Goal: Complete application form: Complete application form

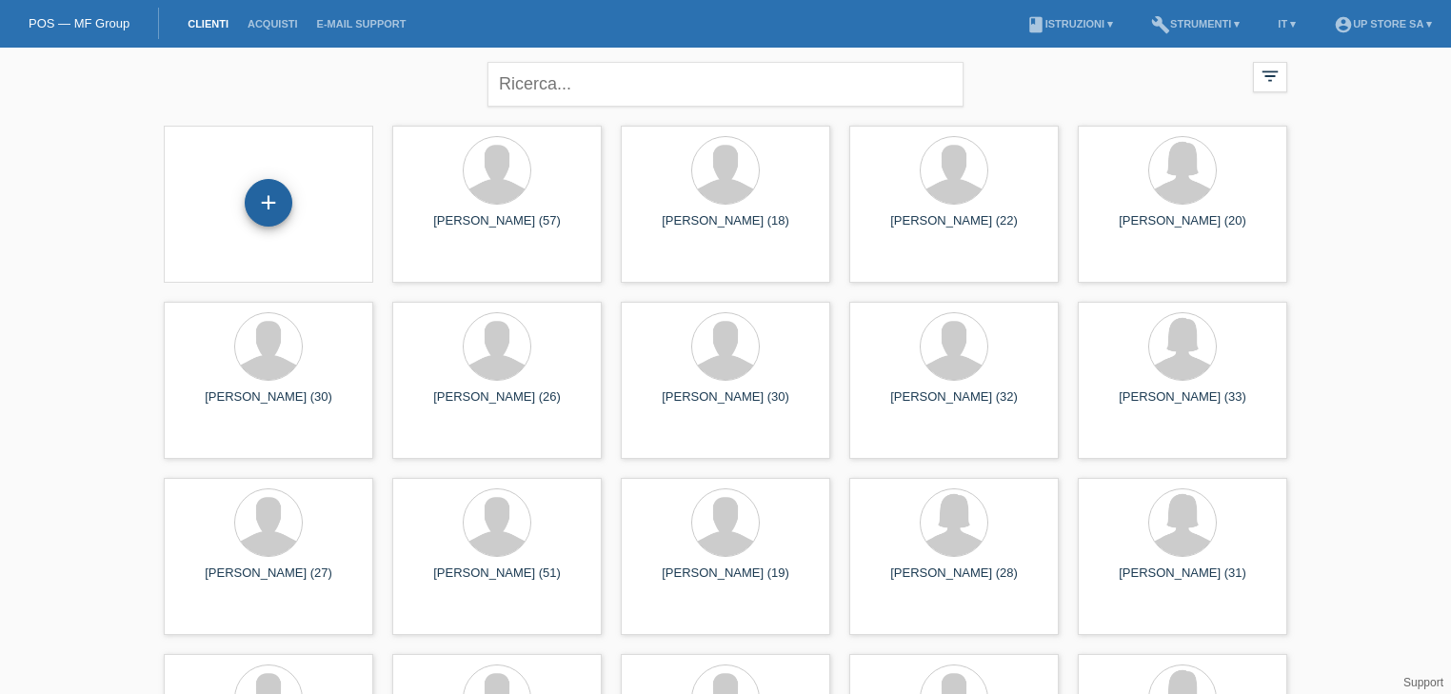
click at [267, 222] on div "+" at bounding box center [269, 203] width 48 height 48
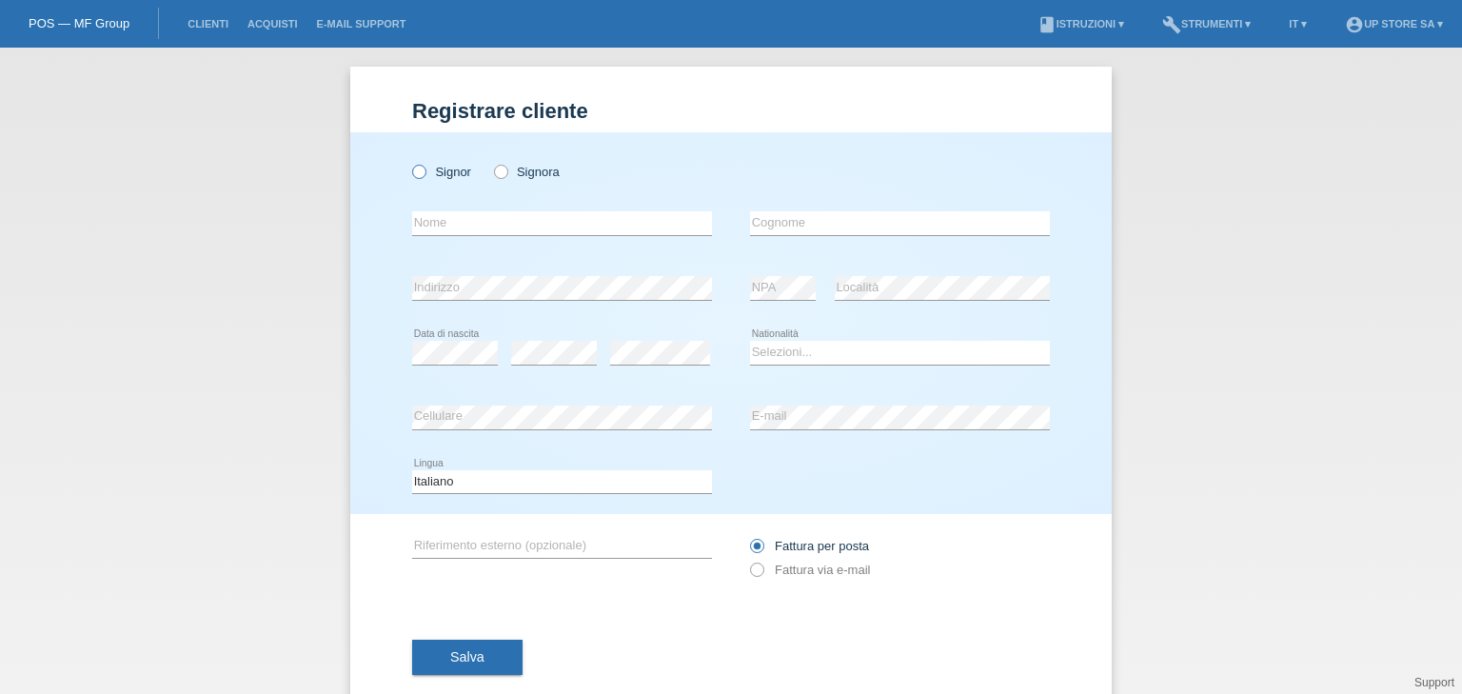
click at [446, 175] on label "Signor" at bounding box center [441, 172] width 59 height 14
click at [425, 175] on input "Signor" at bounding box center [418, 171] width 12 height 12
radio input "true"
click at [457, 218] on input "text" at bounding box center [562, 223] width 300 height 24
type input "[PERSON_NAME]"
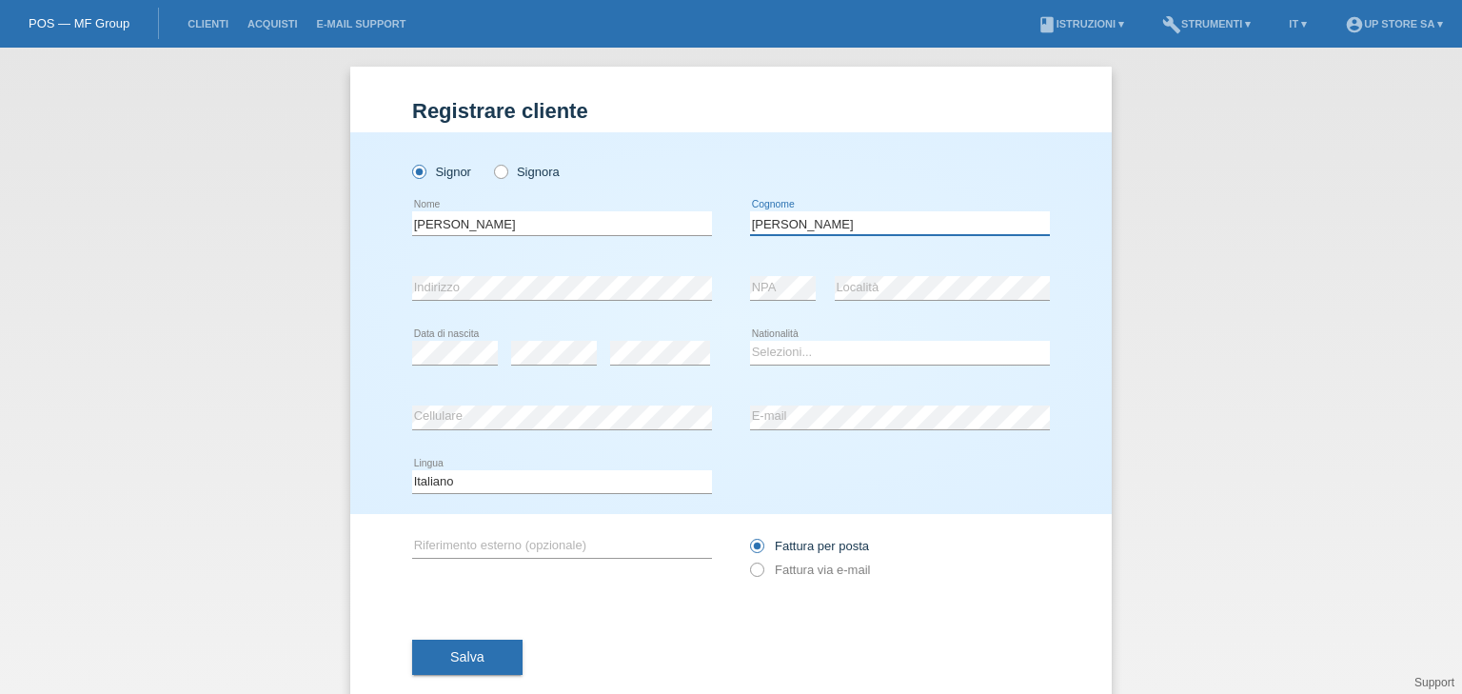
type input "[PERSON_NAME]"
click at [802, 353] on select "Selezioni... Svizzera Austria Germania Liechtenstein ------------ Afghanistan A…" at bounding box center [900, 352] width 300 height 23
select select "CH"
click at [750, 341] on select "Selezioni... Svizzera Austria Germania Liechtenstein ------------ Afghanistan A…" at bounding box center [900, 352] width 300 height 23
click at [764, 570] on label "Fattura via e-mail" at bounding box center [810, 570] width 120 height 14
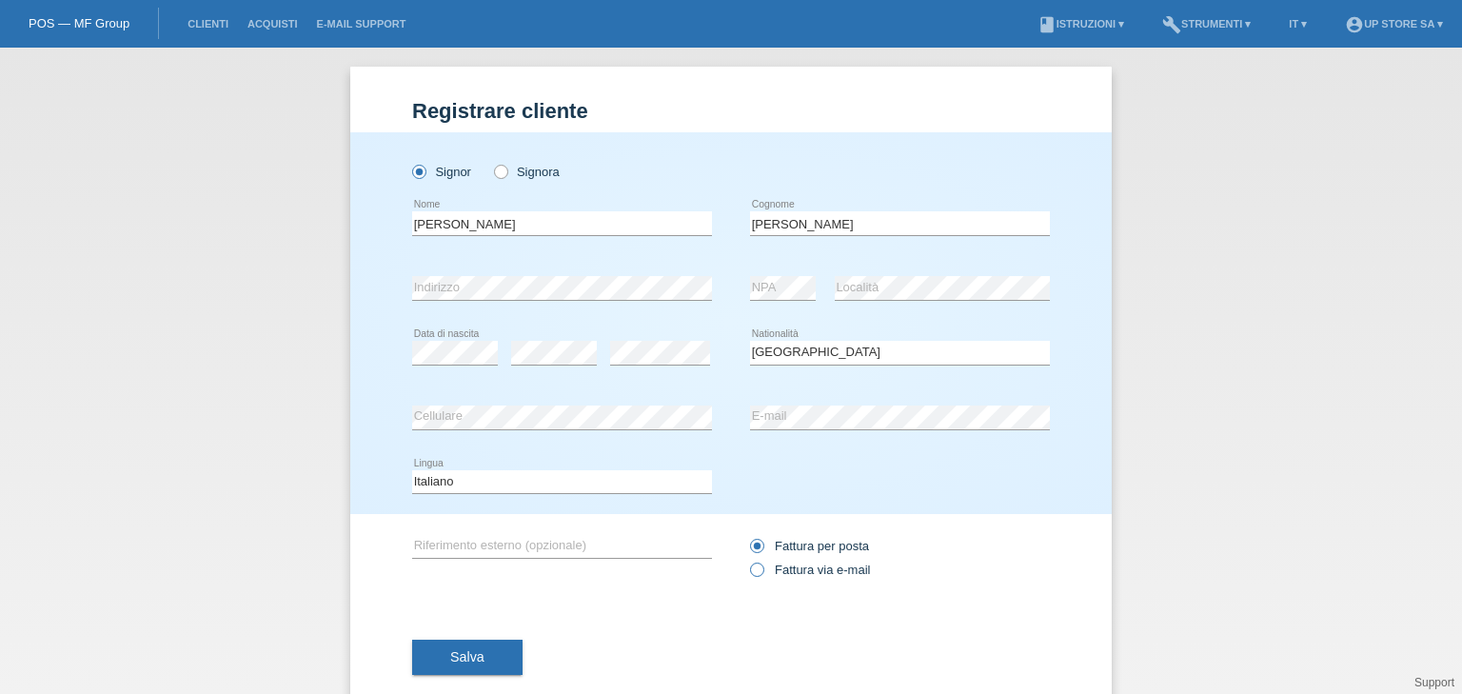
click at [763, 570] on input "Fattura via e-mail" at bounding box center [756, 575] width 12 height 24
radio input "true"
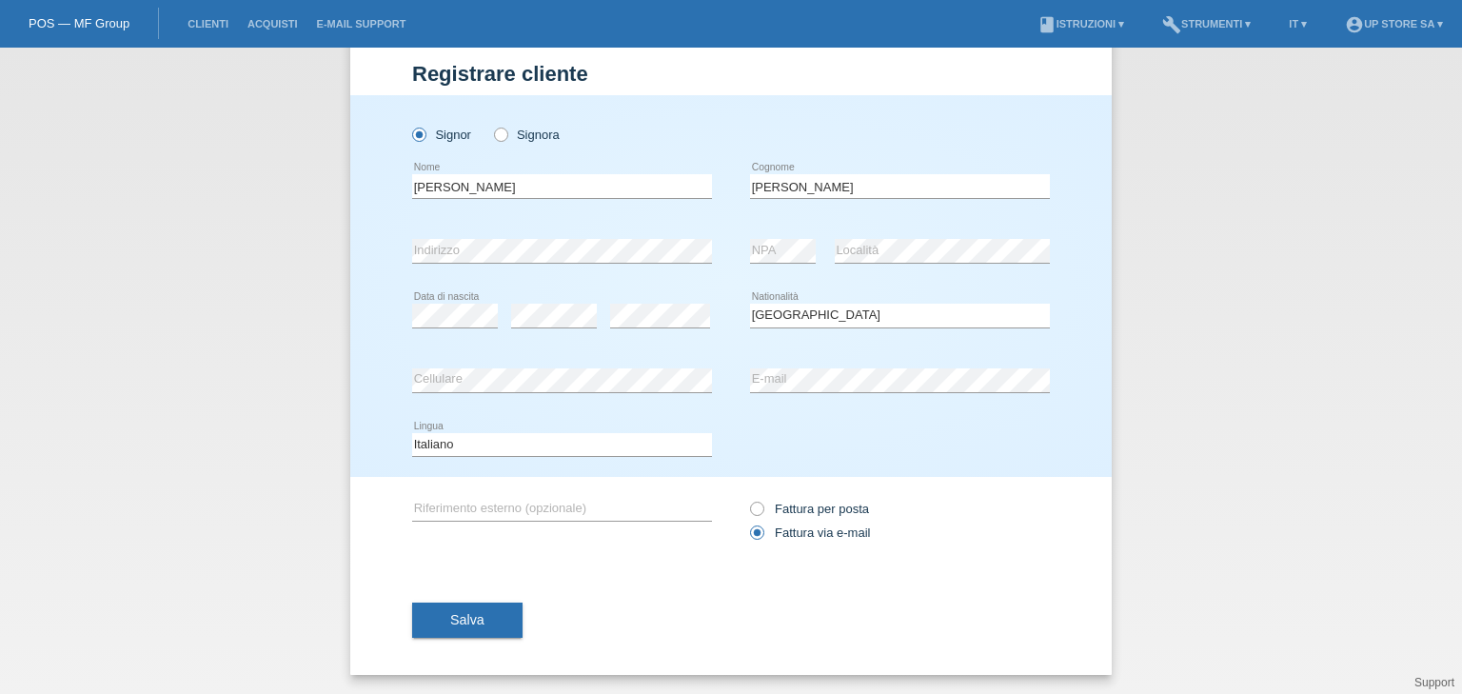
drag, startPoint x: 446, startPoint y: 619, endPoint x: 641, endPoint y: 590, distance: 196.3
click at [641, 590] on div "Salva" at bounding box center [731, 620] width 638 height 110
click at [472, 615] on span "Salva" at bounding box center [467, 619] width 34 height 15
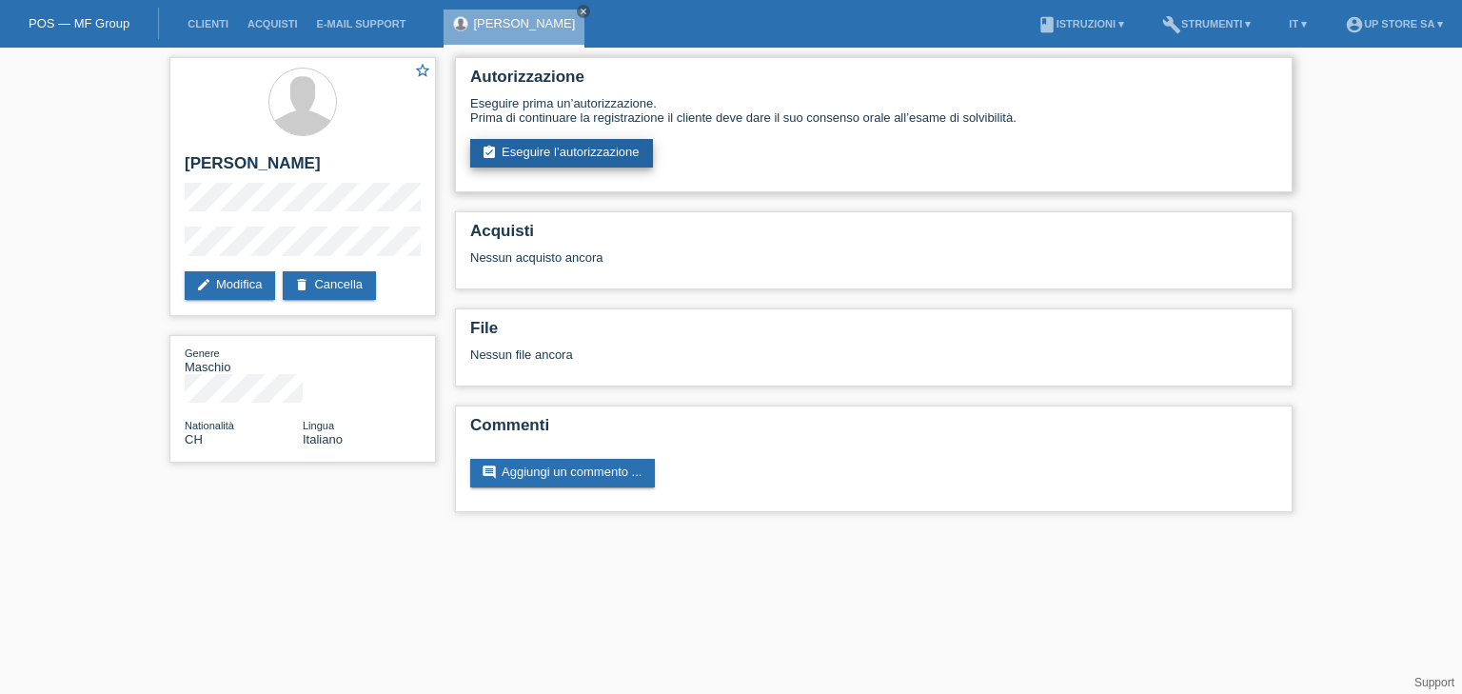
click at [594, 151] on link "assignment_turned_in Eseguire l’autorizzazione" at bounding box center [561, 153] width 183 height 29
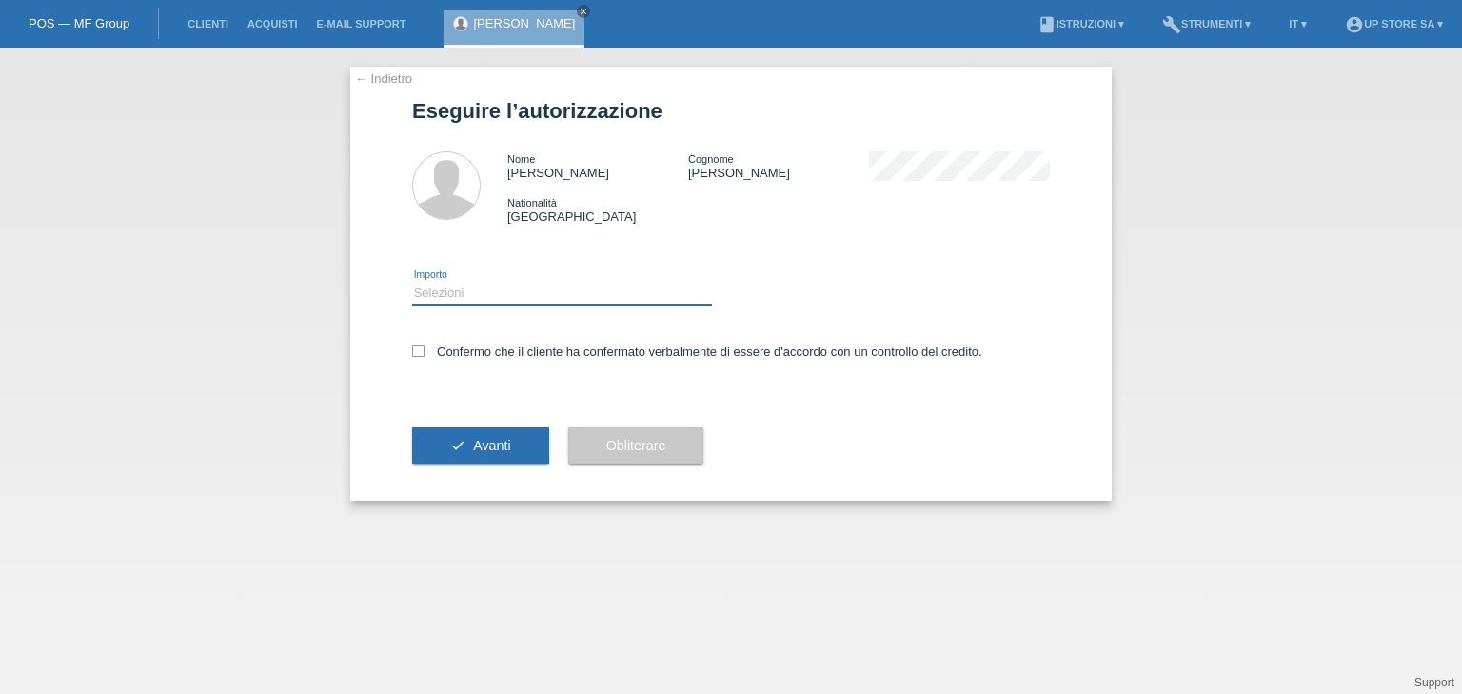
click at [514, 293] on select "Selezioni CHF 1.00 - CHF 499.00 CHF 500.00 - CHF 1'999.00 CHF 2'000.00 - CHF 6'…" at bounding box center [562, 293] width 300 height 23
select select "3"
click at [412, 282] on select "Selezioni CHF 1.00 - CHF 499.00 CHF 500.00 - CHF 1'999.00 CHF 2'000.00 - CHF 6'…" at bounding box center [562, 293] width 300 height 23
click at [500, 355] on label "Confermo che il cliente ha confermato verbalmente di essere d'accordo con un co…" at bounding box center [697, 352] width 570 height 14
click at [425, 355] on input "Confermo che il cliente ha confermato verbalmente di essere d'accordo con un co…" at bounding box center [418, 351] width 12 height 12
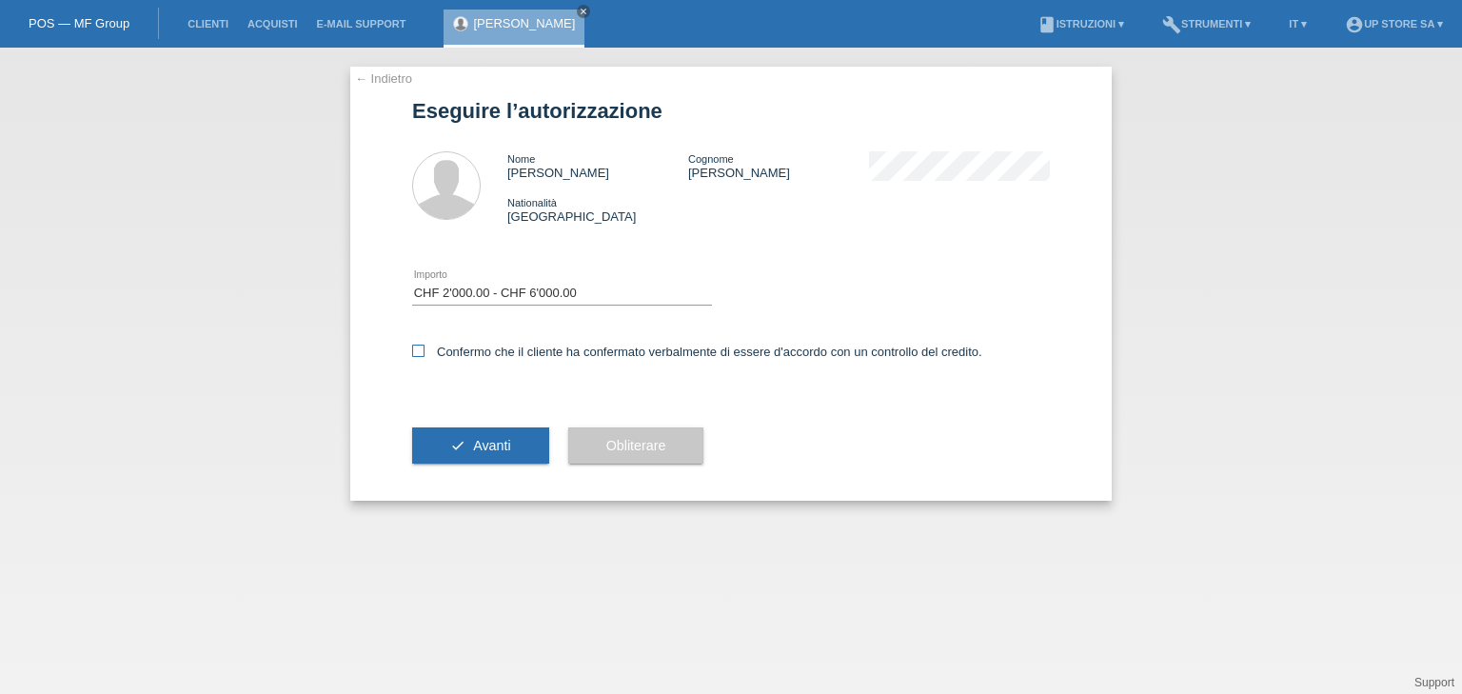
checkbox input "true"
click at [493, 450] on span "Avanti" at bounding box center [491, 445] width 37 height 15
